Goal: Task Accomplishment & Management: Manage account settings

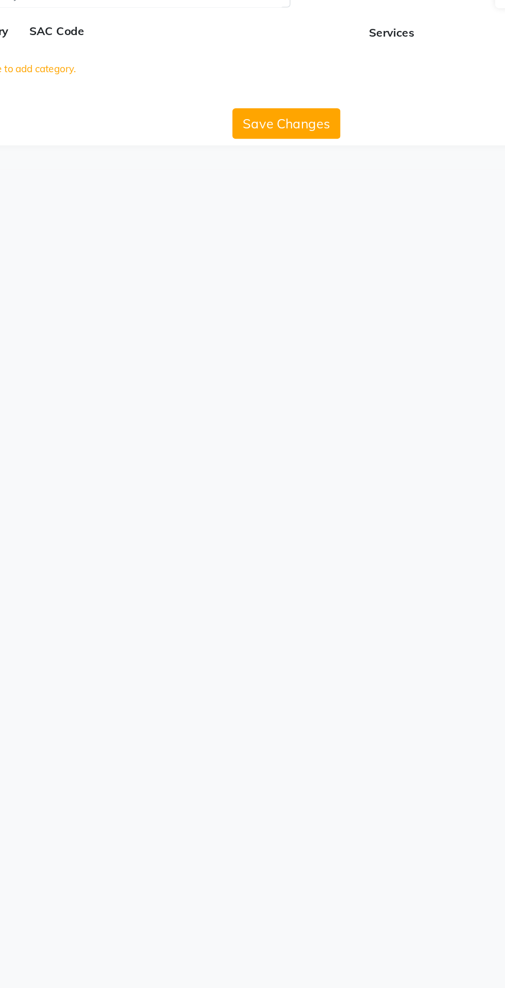
select select "en"
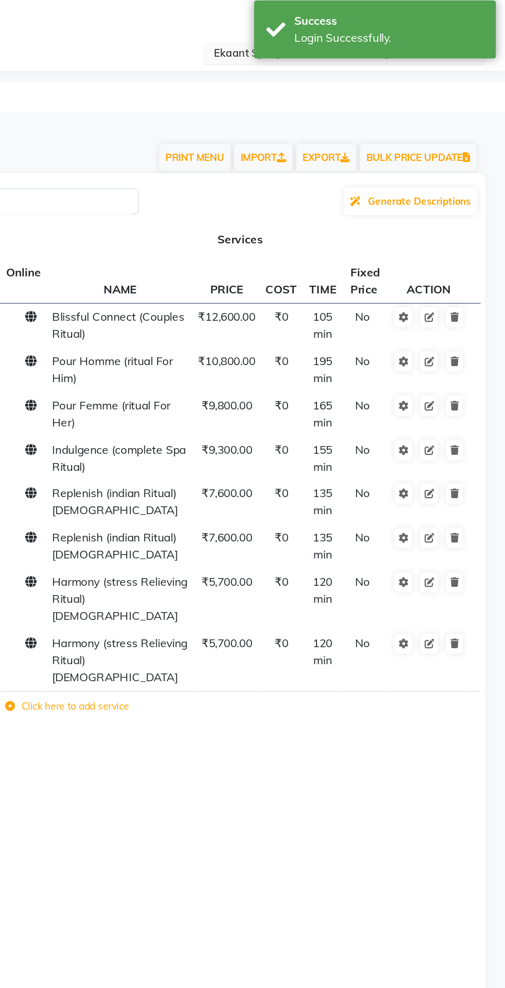
click at [328, 41] on input "text" at bounding box center [392, 41] width 150 height 10
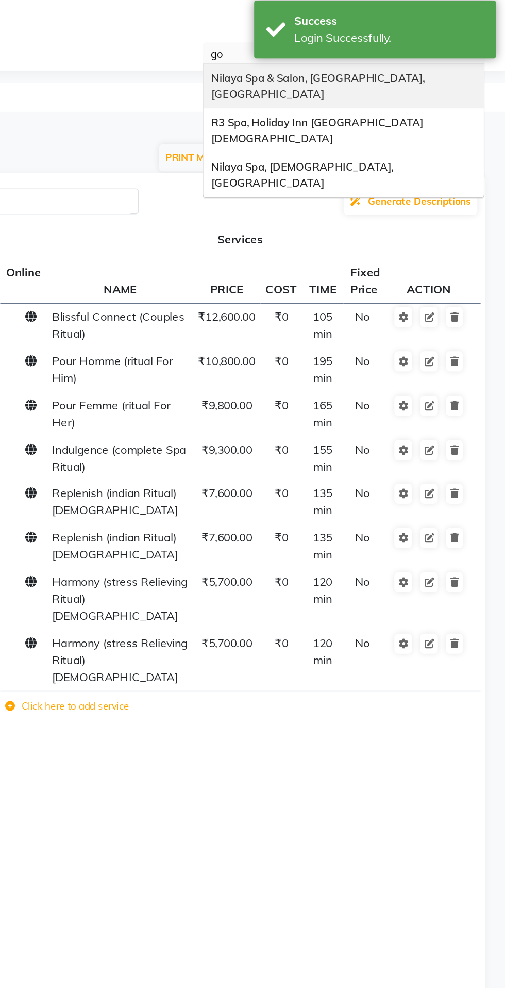
type input "gor"
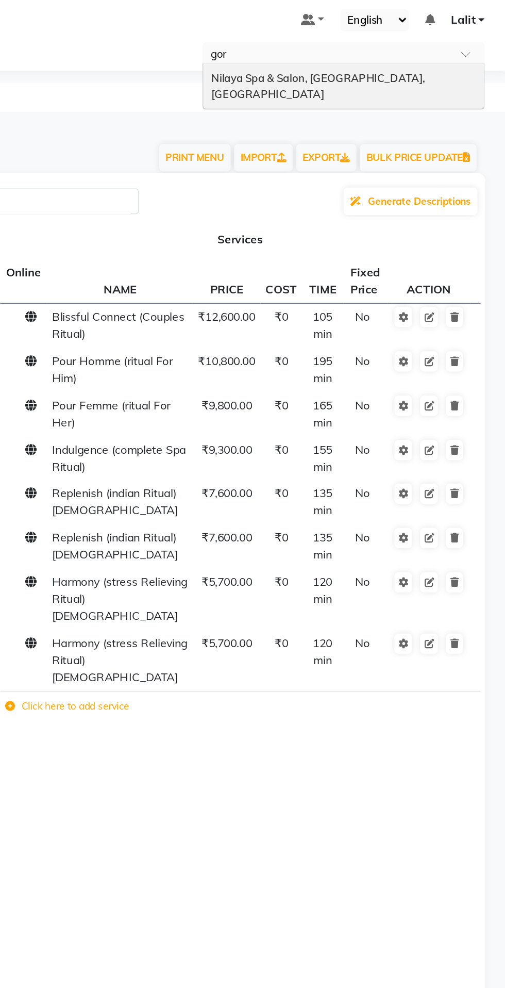
click at [455, 57] on span "Nilaya Spa & Salon, [GEOGRAPHIC_DATA], [GEOGRAPHIC_DATA]" at bounding box center [386, 61] width 138 height 19
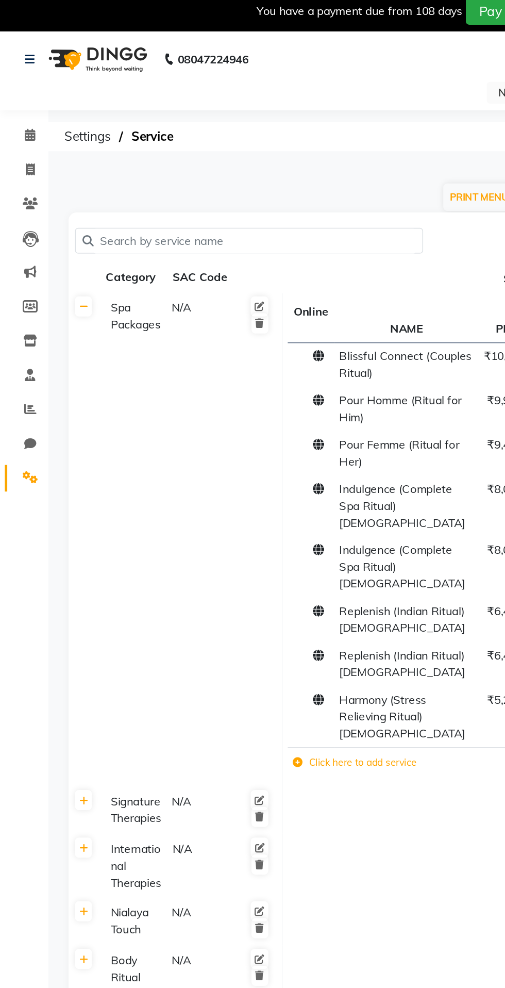
click at [47, 56] on img at bounding box center [61, 43] width 71 height 29
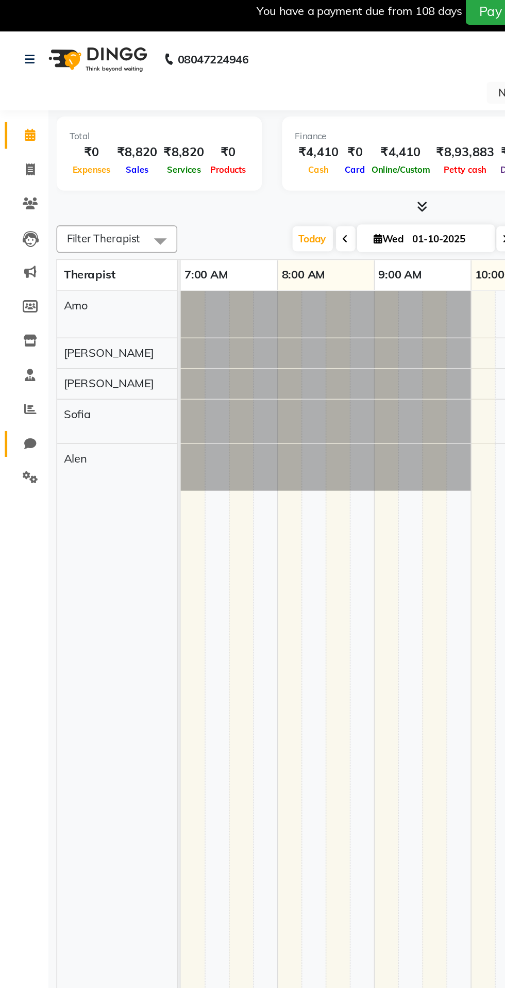
click at [27, 295] on span at bounding box center [19, 290] width 18 height 12
select select "100"
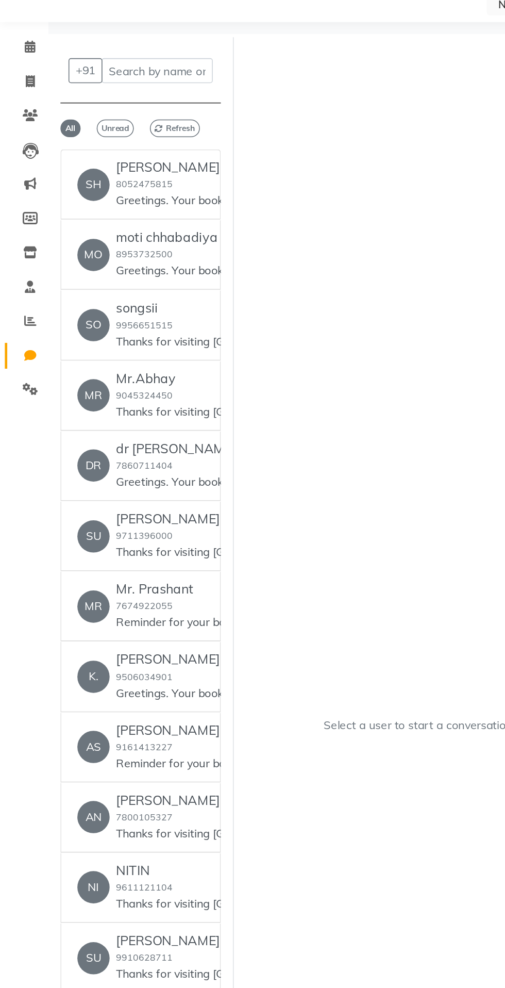
click at [20, 322] on li "Settings" at bounding box center [15, 312] width 31 height 22
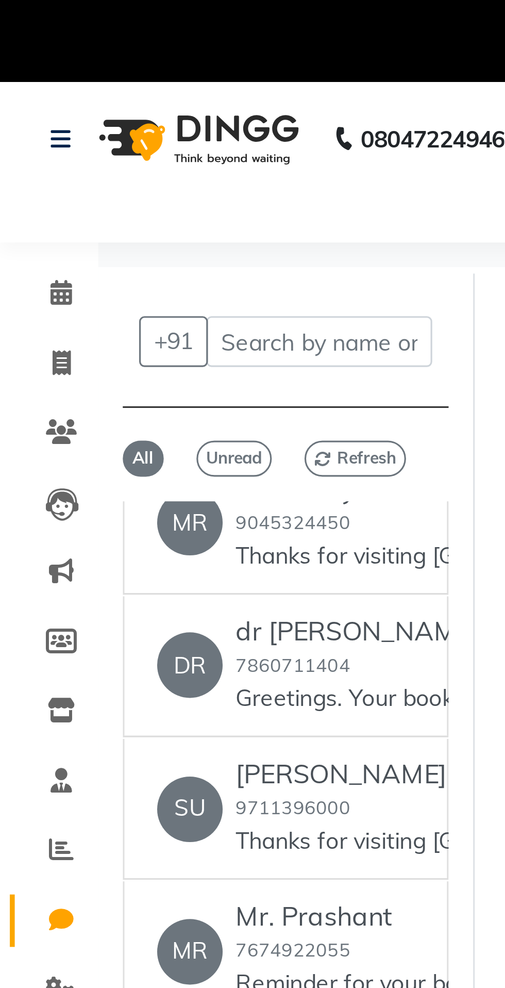
scroll to position [153, 0]
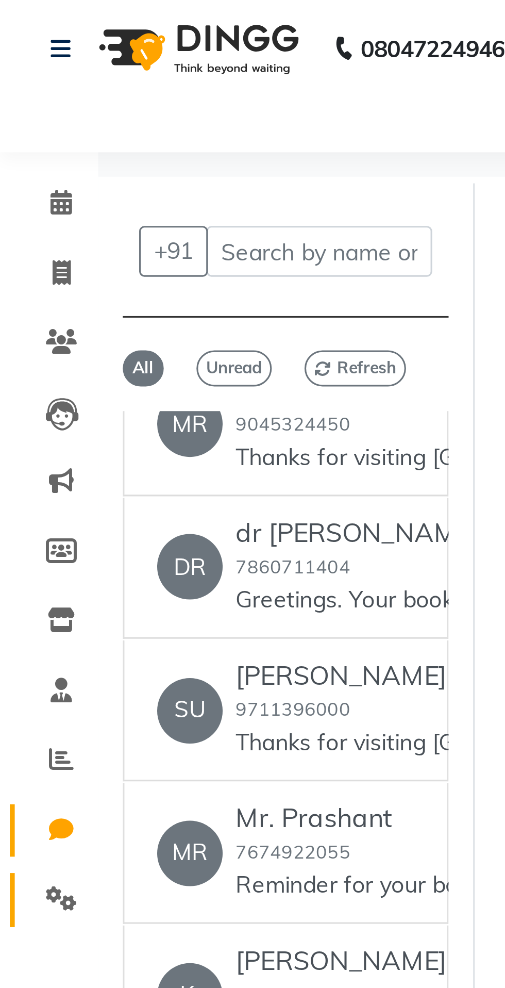
click at [20, 311] on icon at bounding box center [19, 311] width 10 height 8
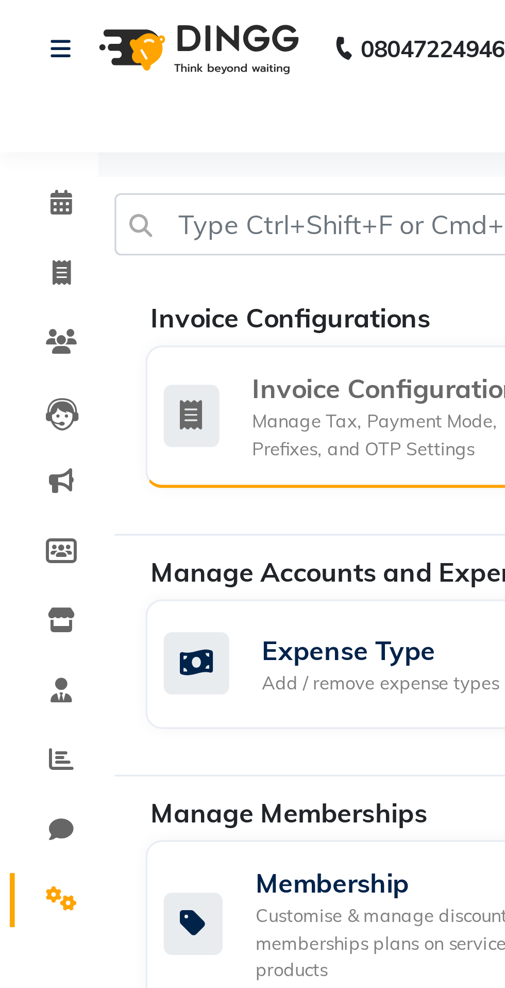
click at [96, 160] on div "Manage Tax, Payment Mode, Prefixes, and OTP Settings" at bounding box center [121, 165] width 85 height 17
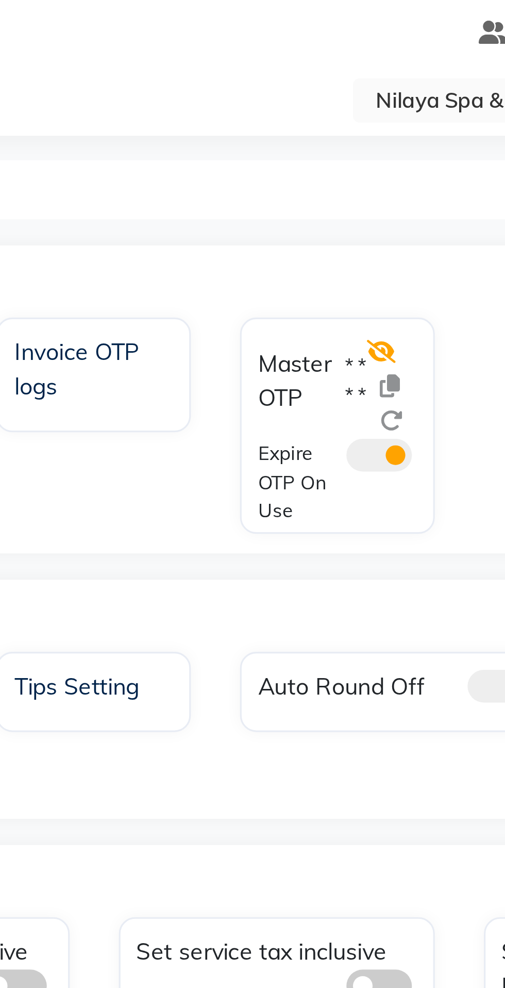
click at [318, 147] on icon at bounding box center [320, 144] width 9 height 7
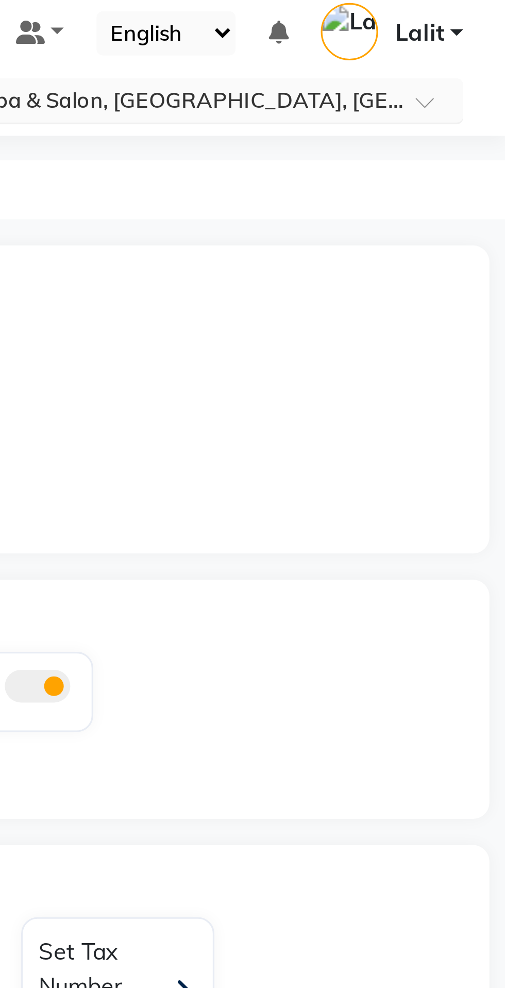
click at [473, 60] on div "× Nilaya Spa & Salon, Radisson Blu Hotel, Gorakhpur" at bounding box center [396, 65] width 155 height 10
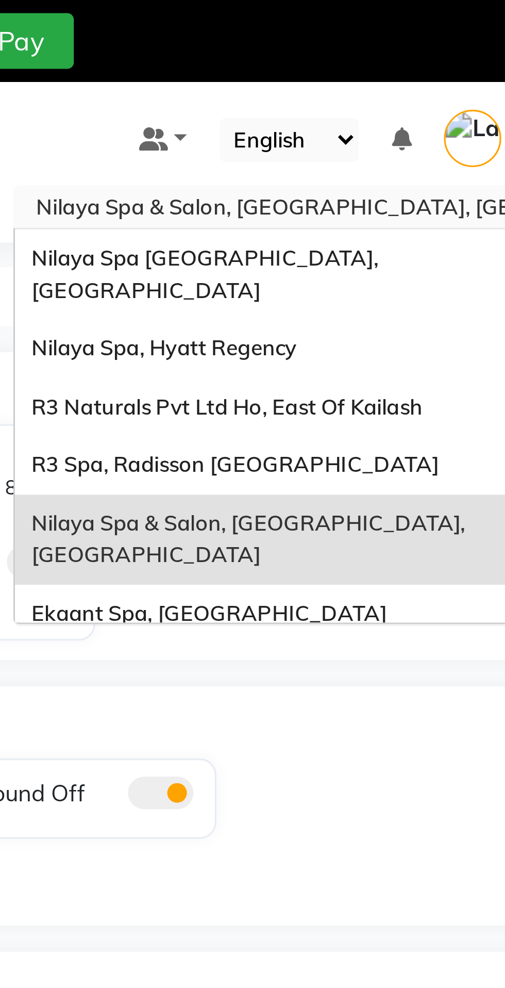
type input "h"
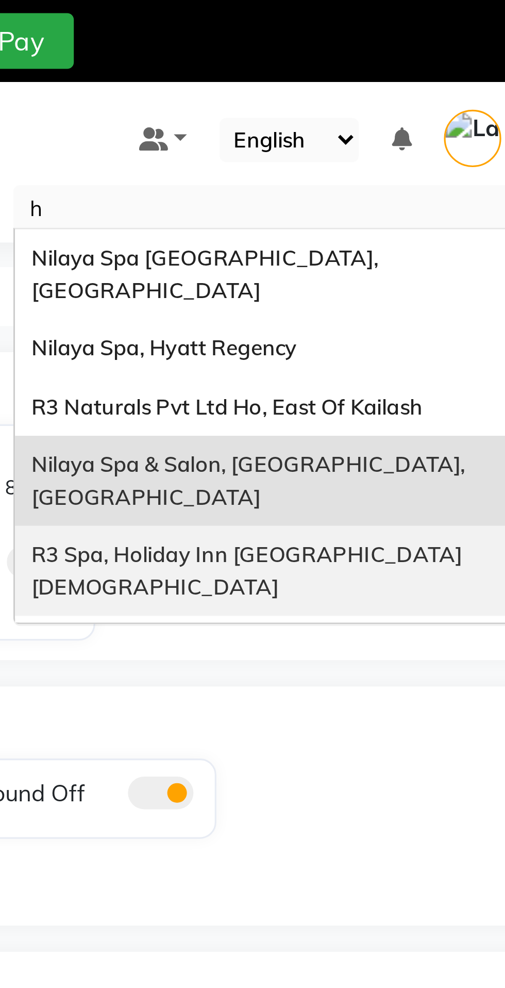
click at [425, 124] on span "R3 Naturals Pvt Ltd Ho, East Of Kailash" at bounding box center [378, 128] width 123 height 8
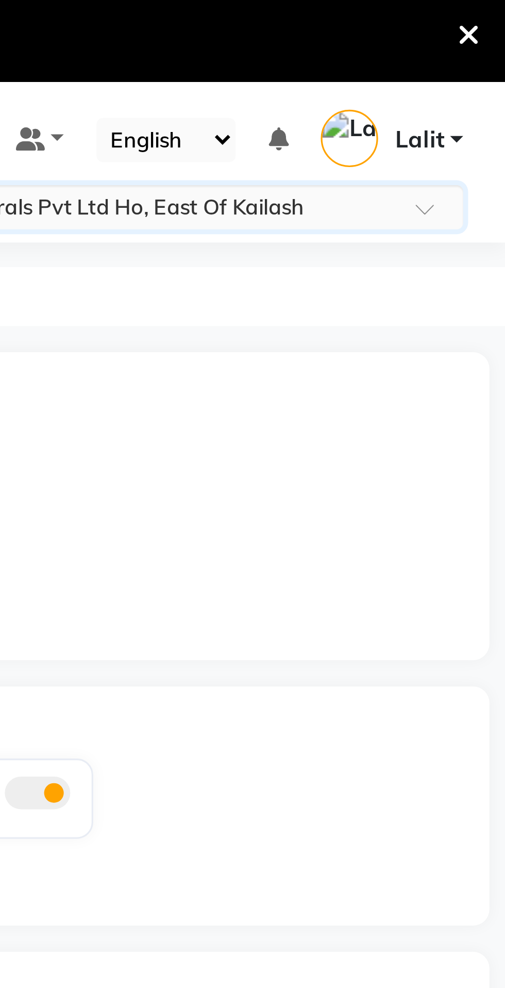
click at [478, 117] on div "OTP" at bounding box center [274, 121] width 468 height 21
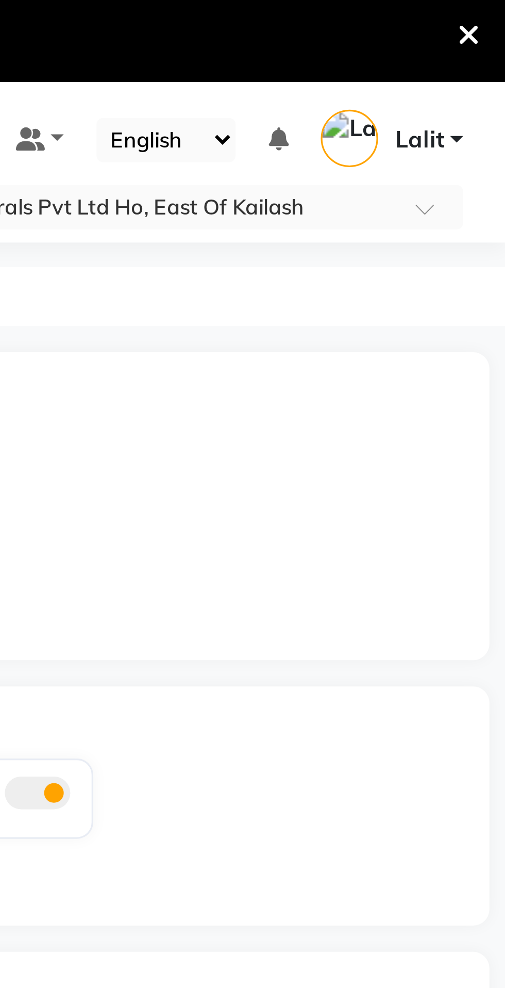
click at [496, 13] on icon at bounding box center [493, 11] width 7 height 9
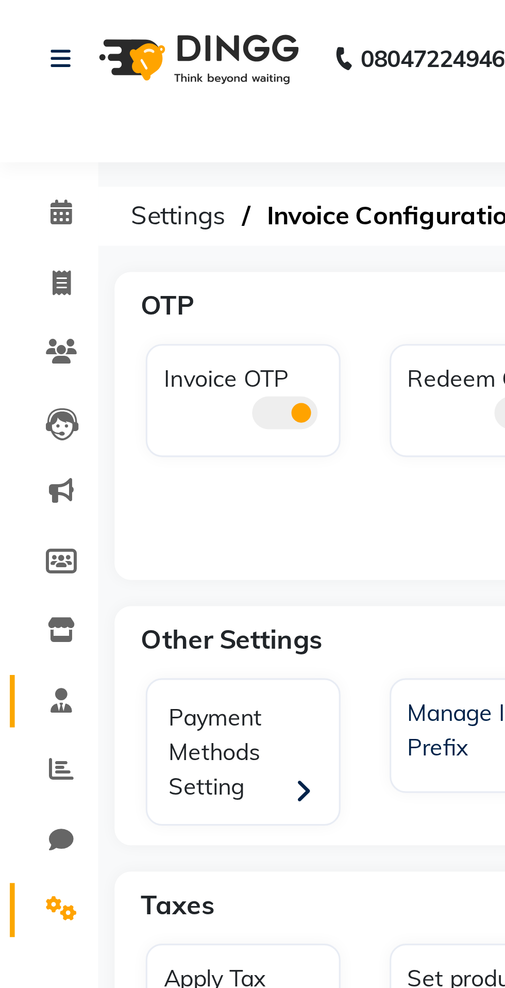
click at [20, 224] on icon at bounding box center [19, 221] width 7 height 8
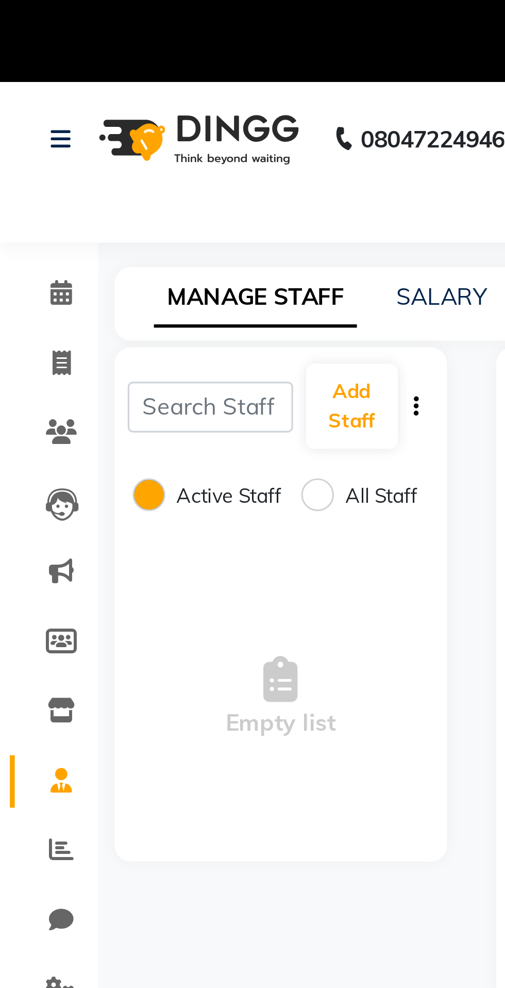
select select "en"
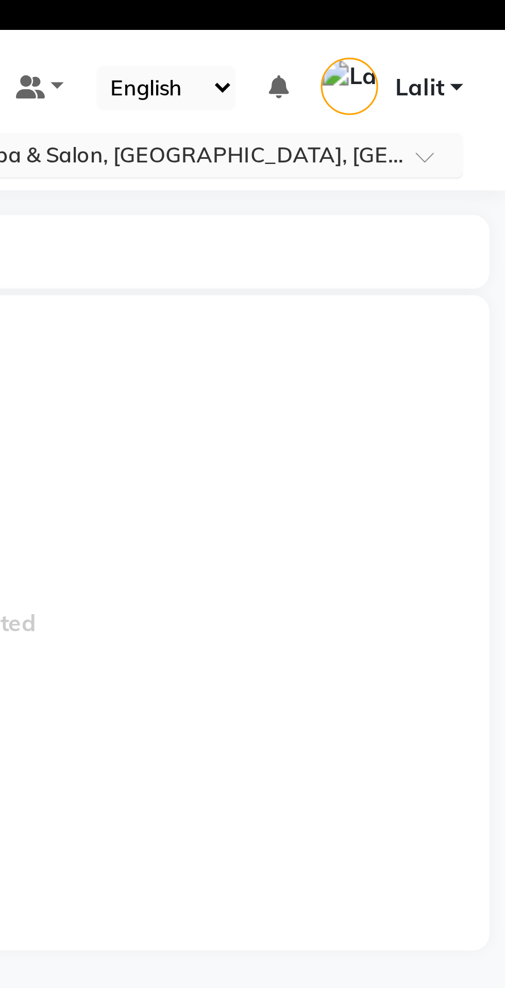
click at [472, 62] on div at bounding box center [401, 66] width 180 height 10
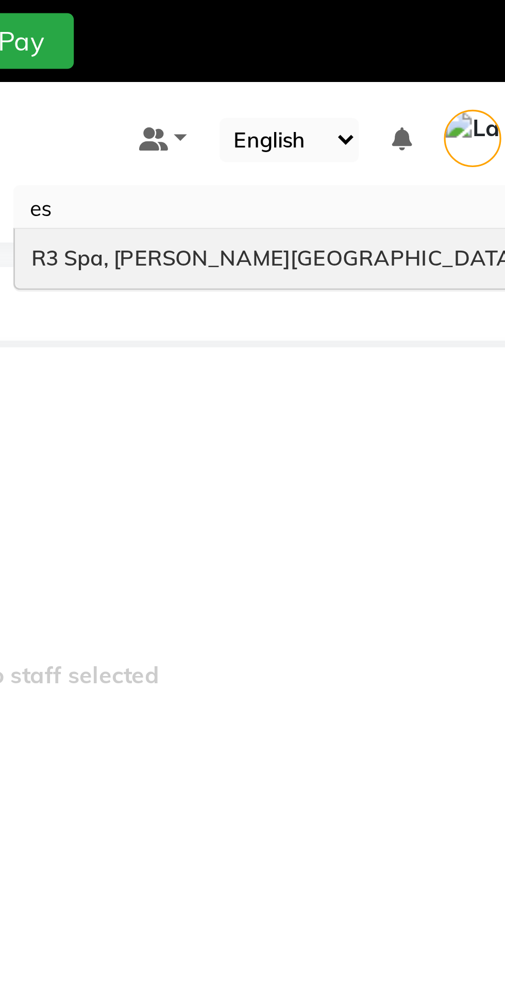
type input "e"
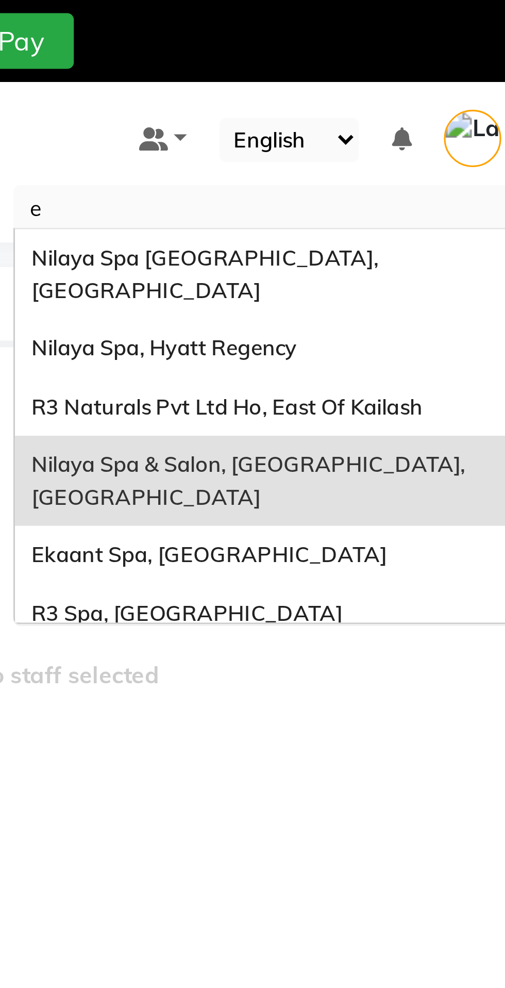
click at [437, 124] on span "R3 Naturals Pvt Ltd Ho, East Of Kailash" at bounding box center [378, 128] width 123 height 8
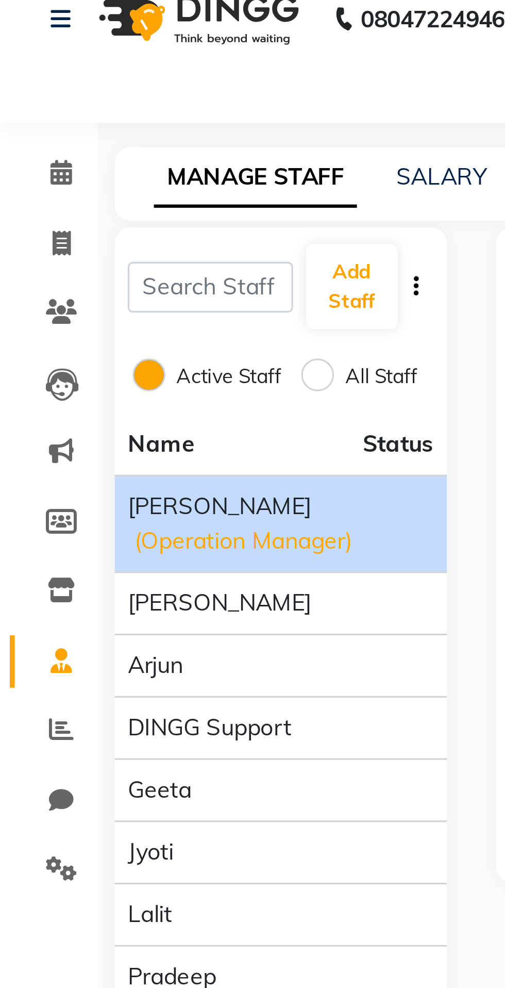
click at [110, 170] on div "[PERSON_NAME] (Operation Manager)" at bounding box center [88, 178] width 96 height 22
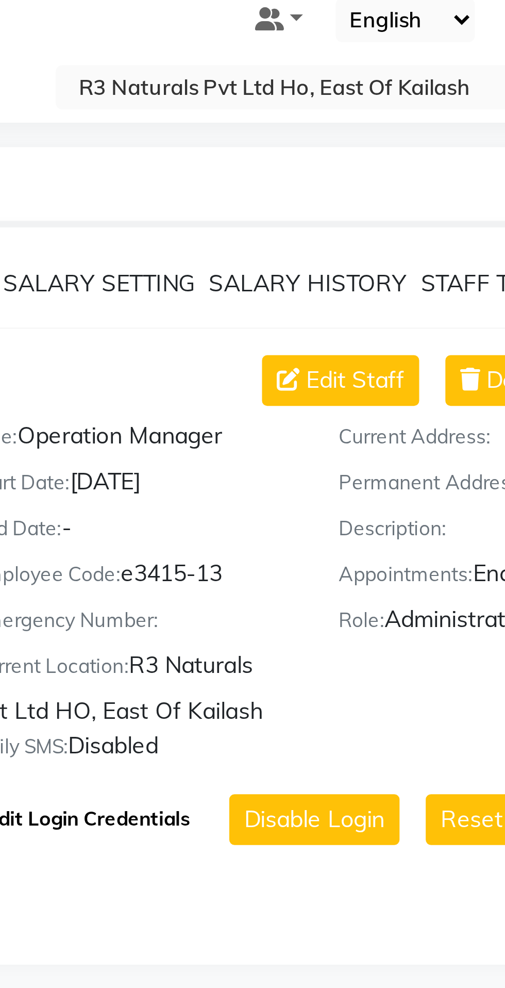
click at [344, 275] on button "Edit Login Credentials" at bounding box center [322, 270] width 72 height 18
select select "4303"
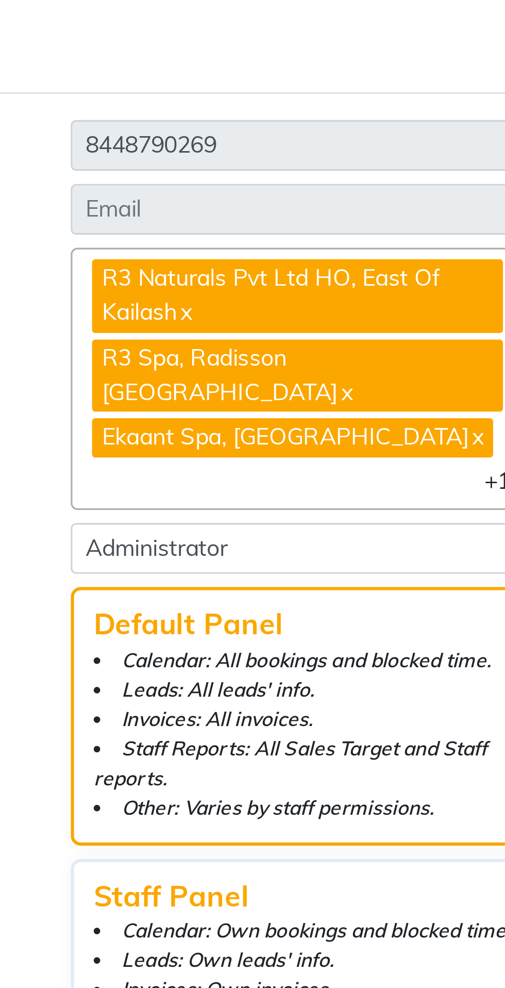
click at [317, 455] on span "R3 Naturals Pvt Ltd HO, East Of Kailash x R3 Spa, Radisson [GEOGRAPHIC_DATA] x …" at bounding box center [273, 414] width 155 height 83
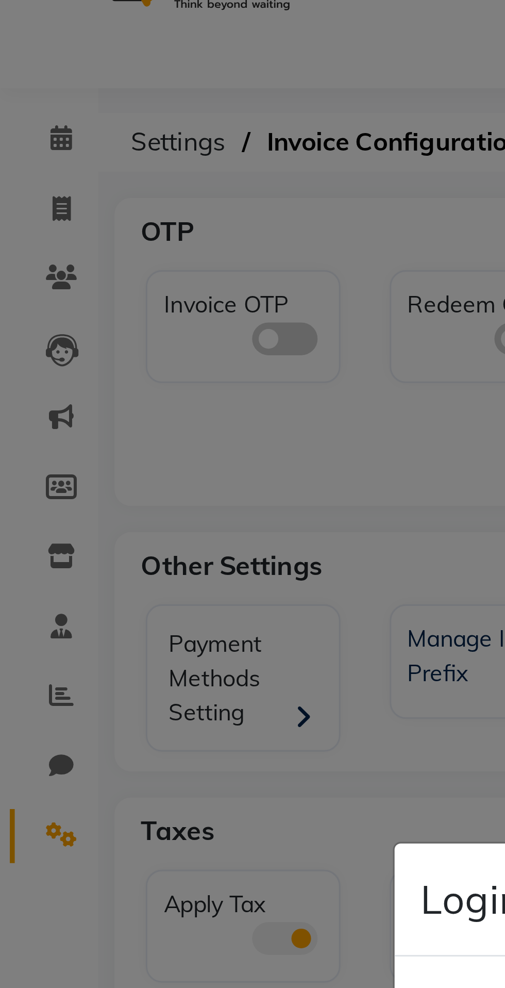
click at [116, 171] on ngb-modal-window "Login × Mobile 8448790269 Email Locations R3 Naturals Pvt Ltd HO, [GEOGRAPHIC_D…" at bounding box center [252, 494] width 505 height 988
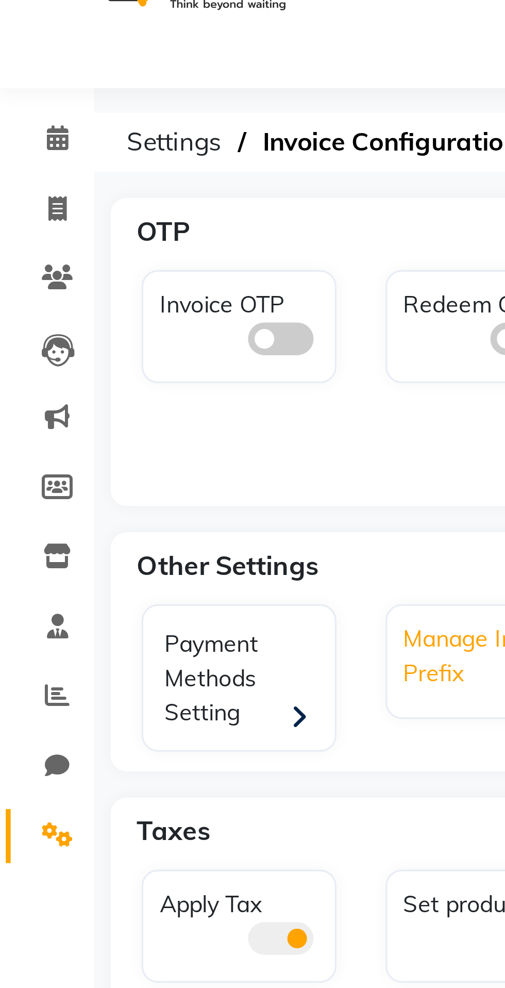
click at [158, 237] on div "Manage Invoice Prefix" at bounding box center [155, 229] width 58 height 24
